Goal: Information Seeking & Learning: Learn about a topic

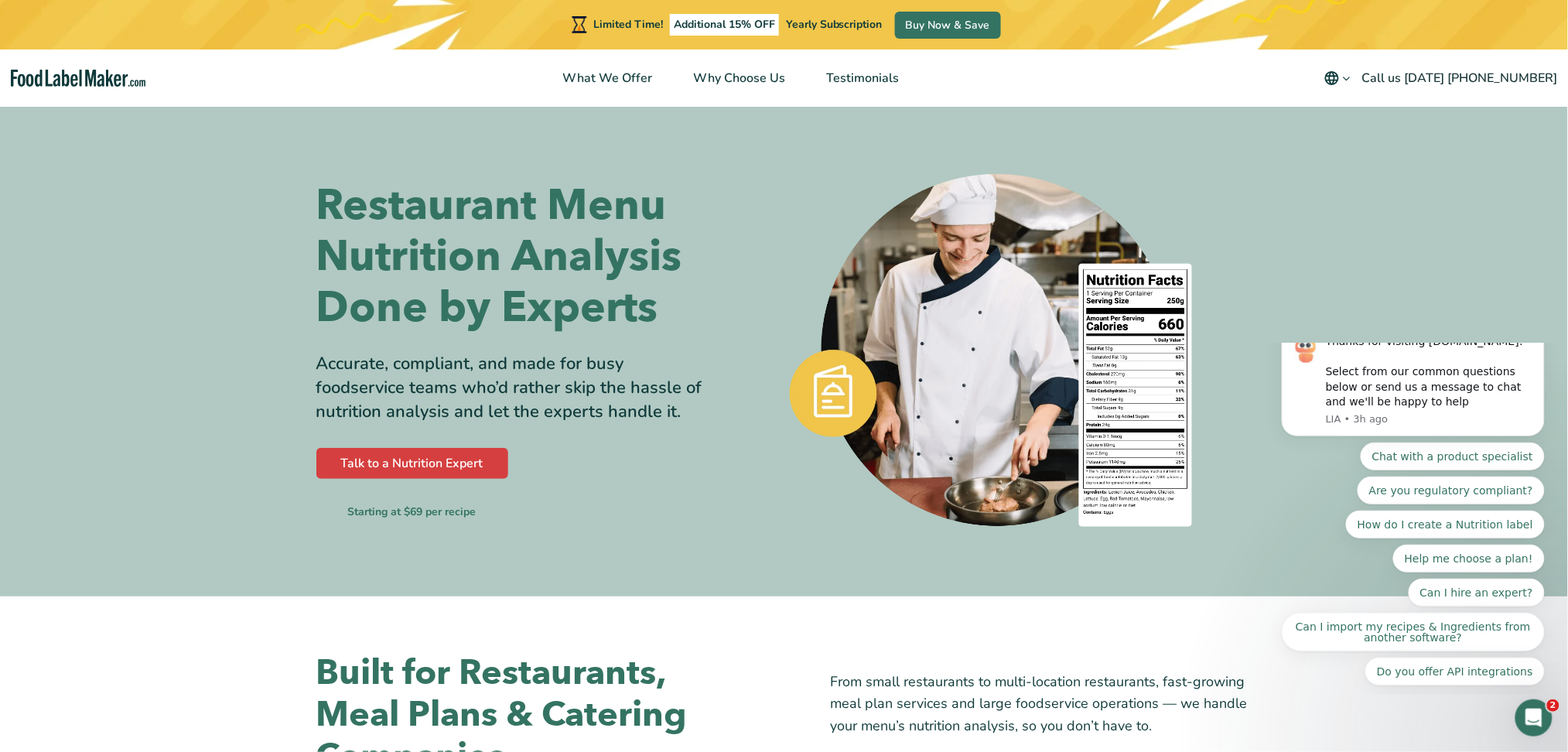
click at [1539, 332] on icon "Dismiss notification" at bounding box center [1539, 327] width 9 height 9
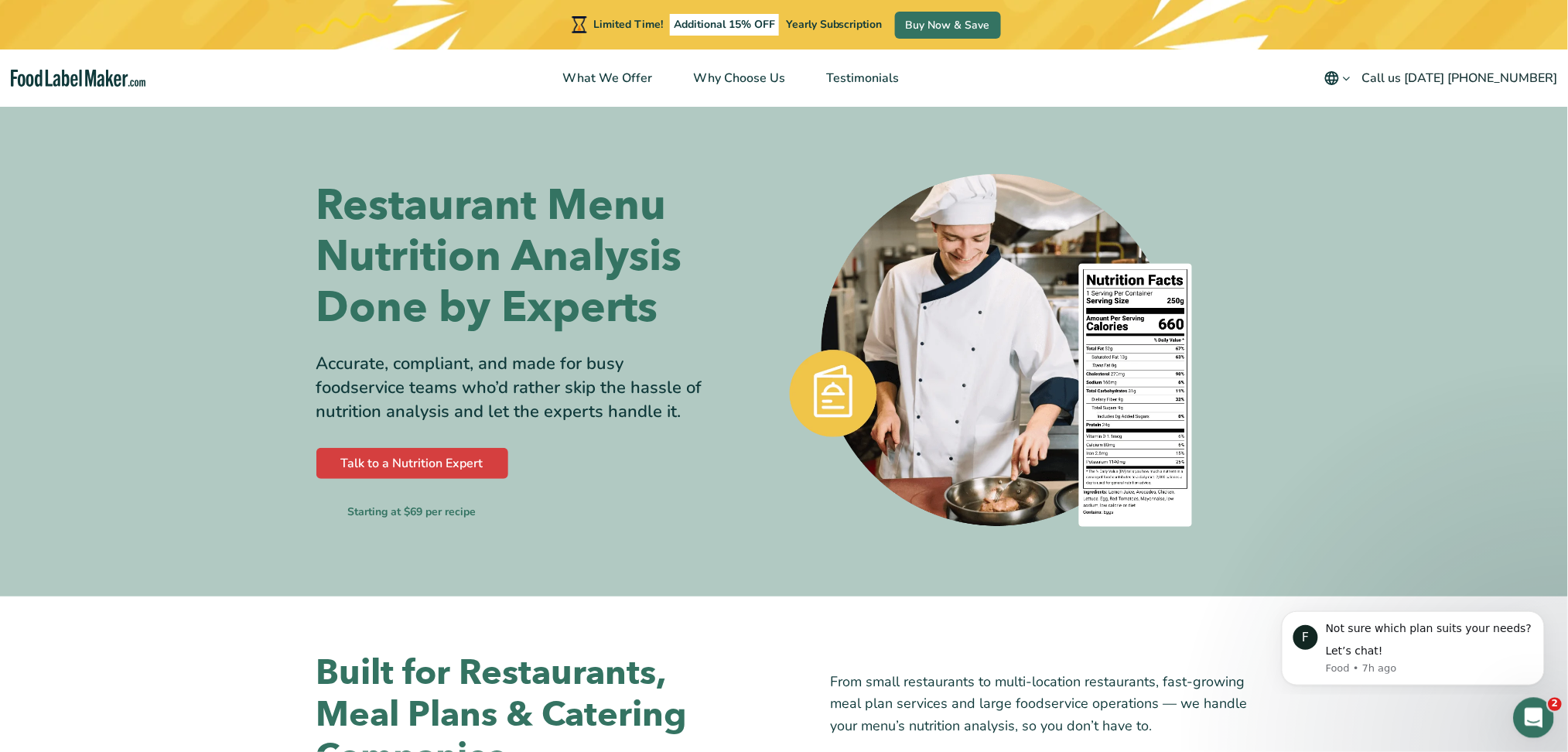
click at [1528, 715] on icon "Open Intercom Messenger" at bounding box center [1531, 716] width 26 height 26
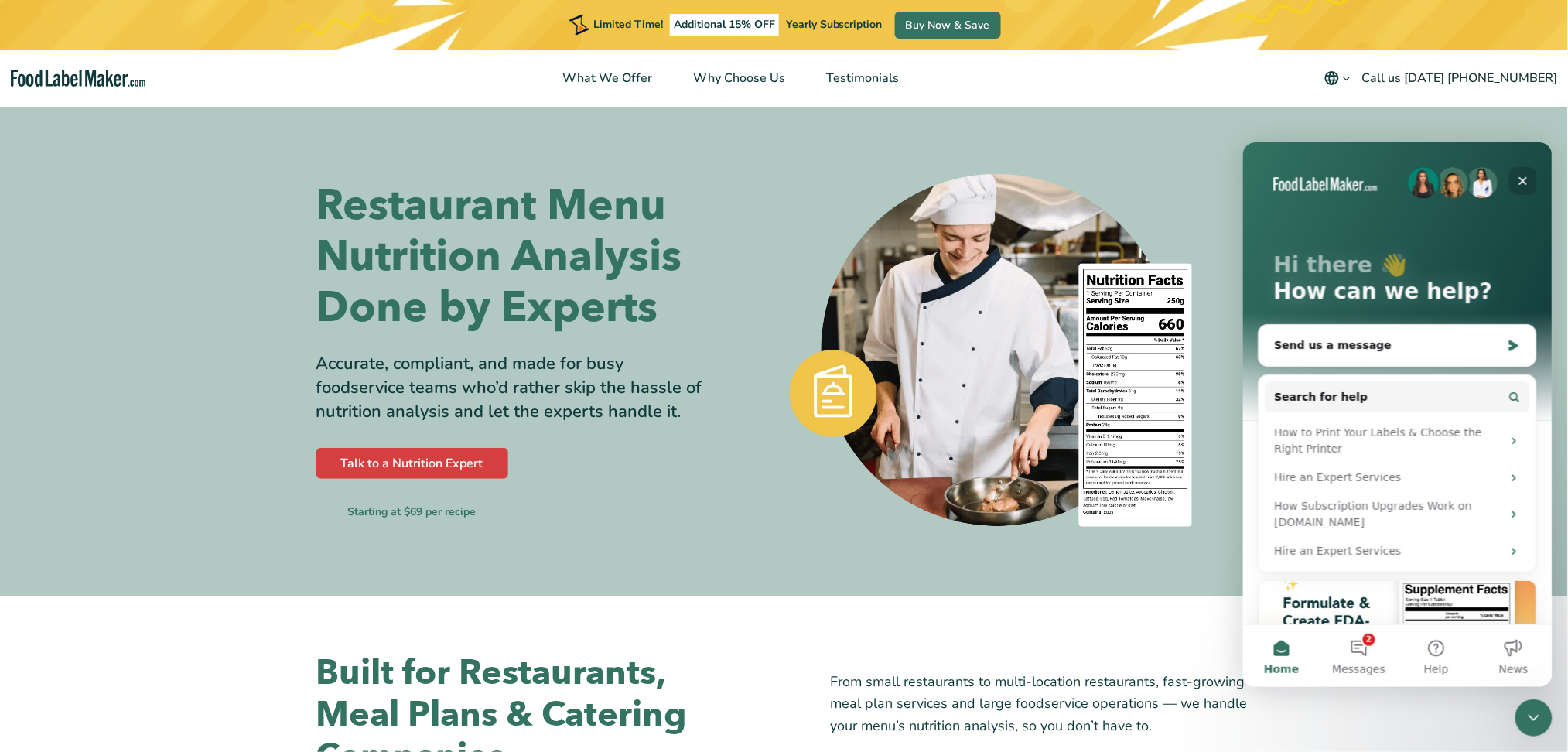
click at [1509, 181] on div "Close" at bounding box center [1522, 181] width 28 height 28
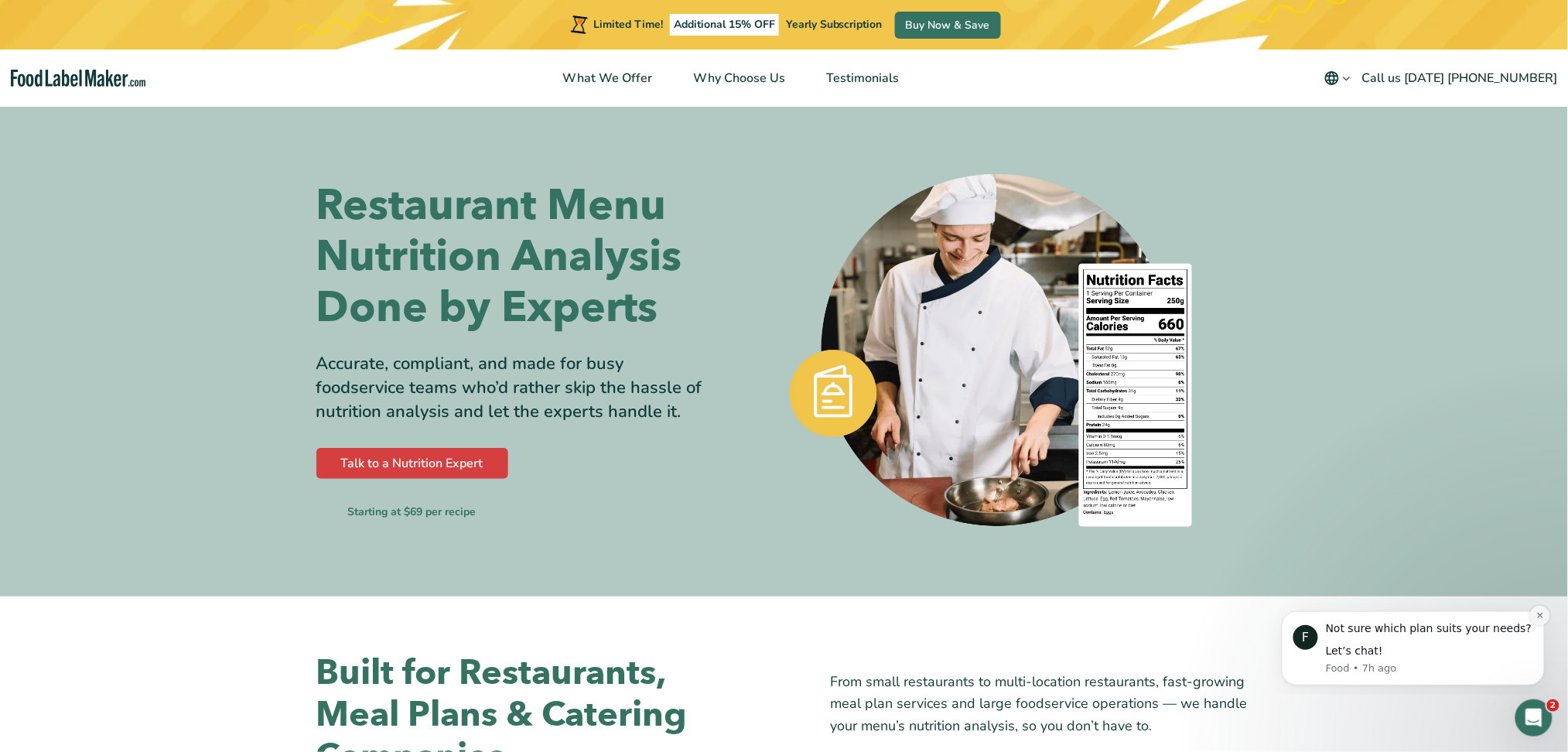
click at [1531, 617] on button "Dismiss notification" at bounding box center [1539, 614] width 20 height 20
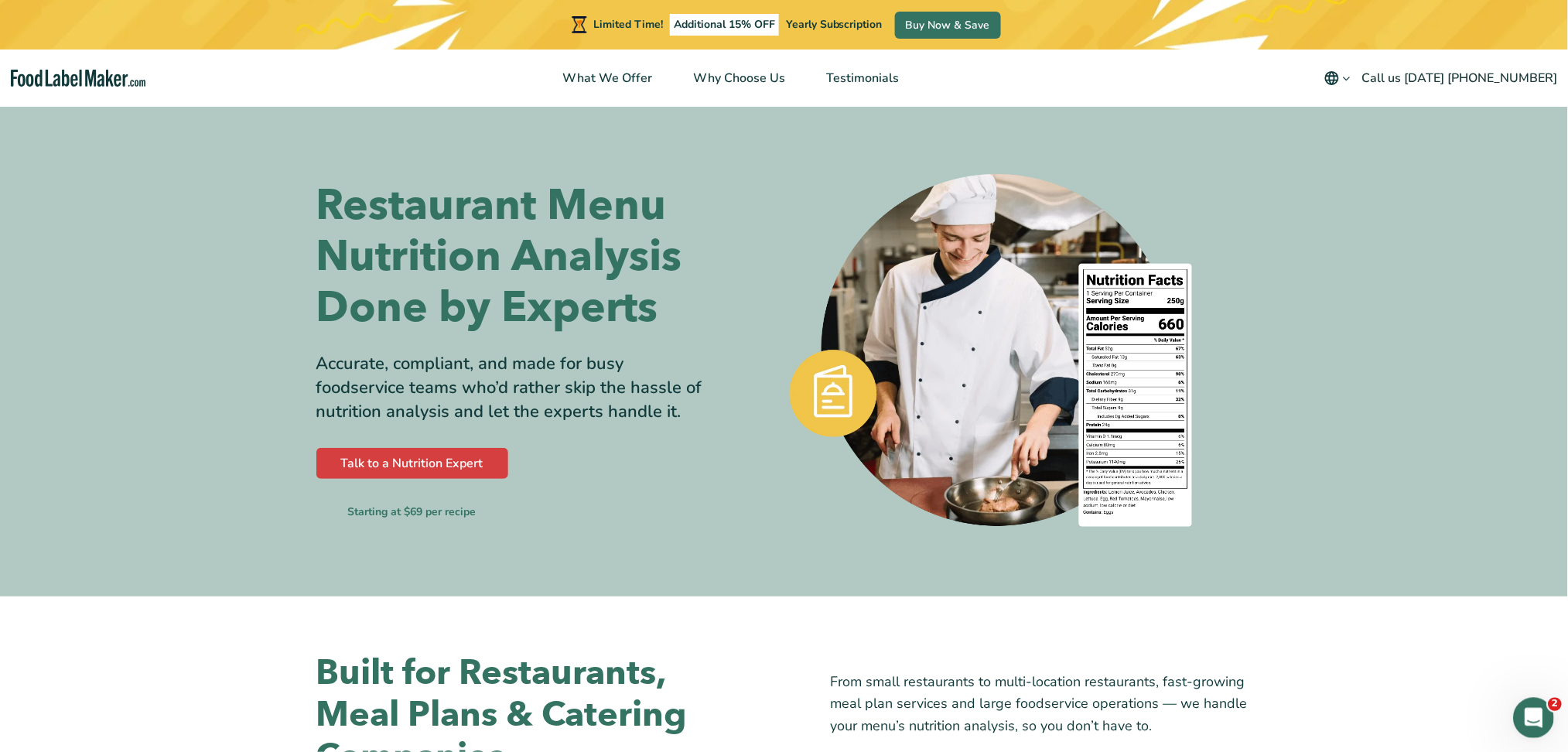
click at [1528, 709] on icon "Open Intercom Messenger" at bounding box center [1531, 716] width 26 height 26
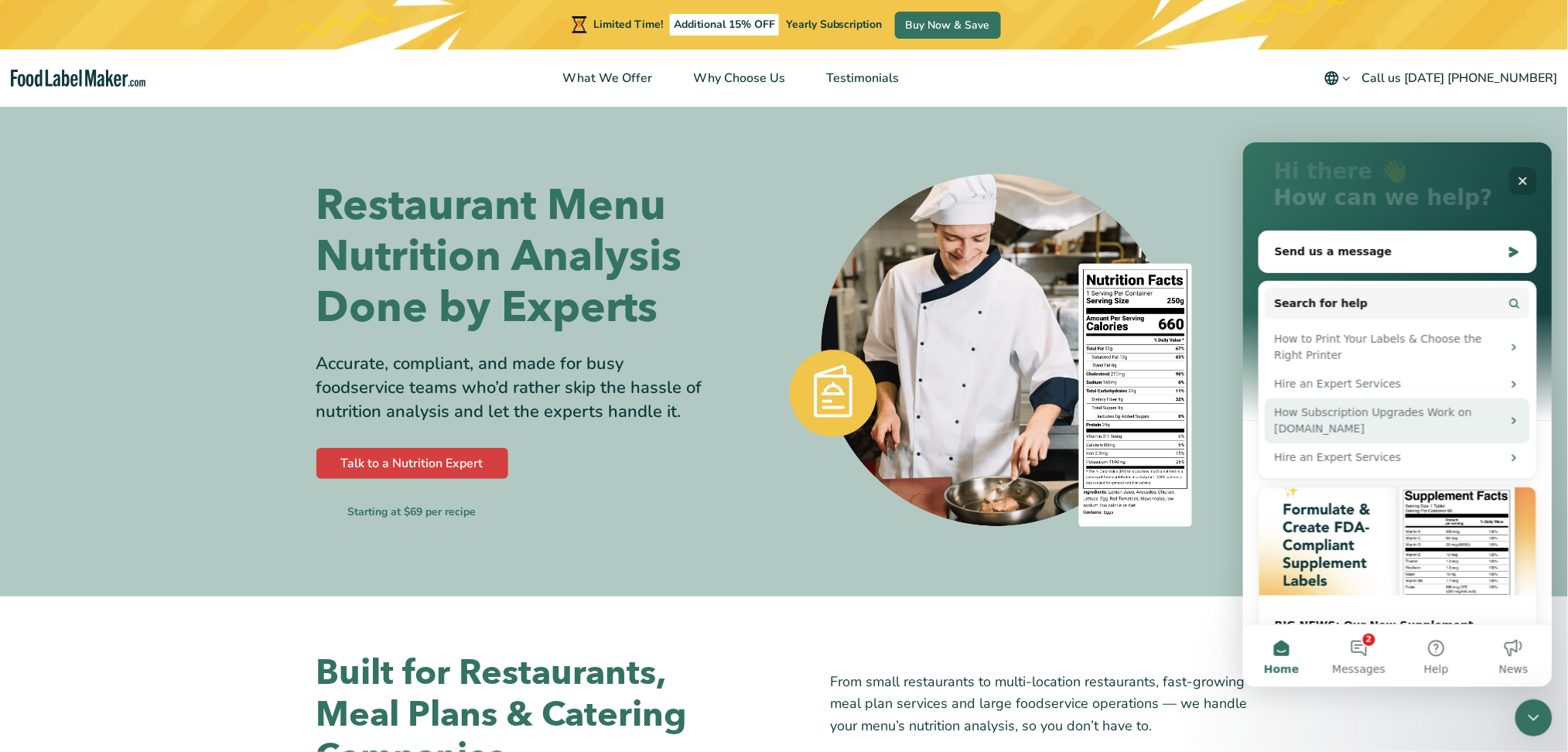
scroll to position [160, 0]
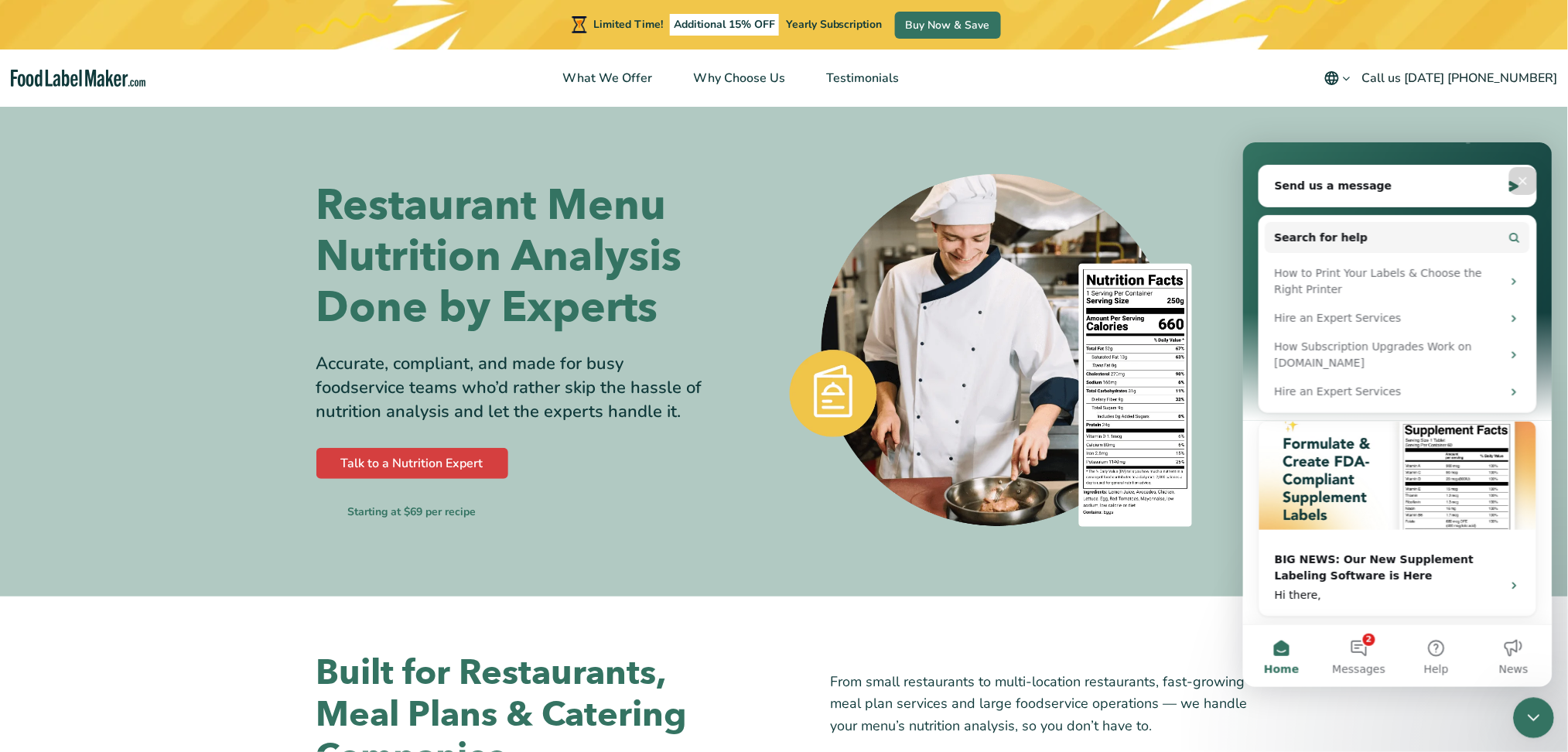
click at [1534, 718] on icon "Close Intercom Messenger" at bounding box center [1530, 715] width 19 height 19
